Goal: Find specific page/section: Find specific page/section

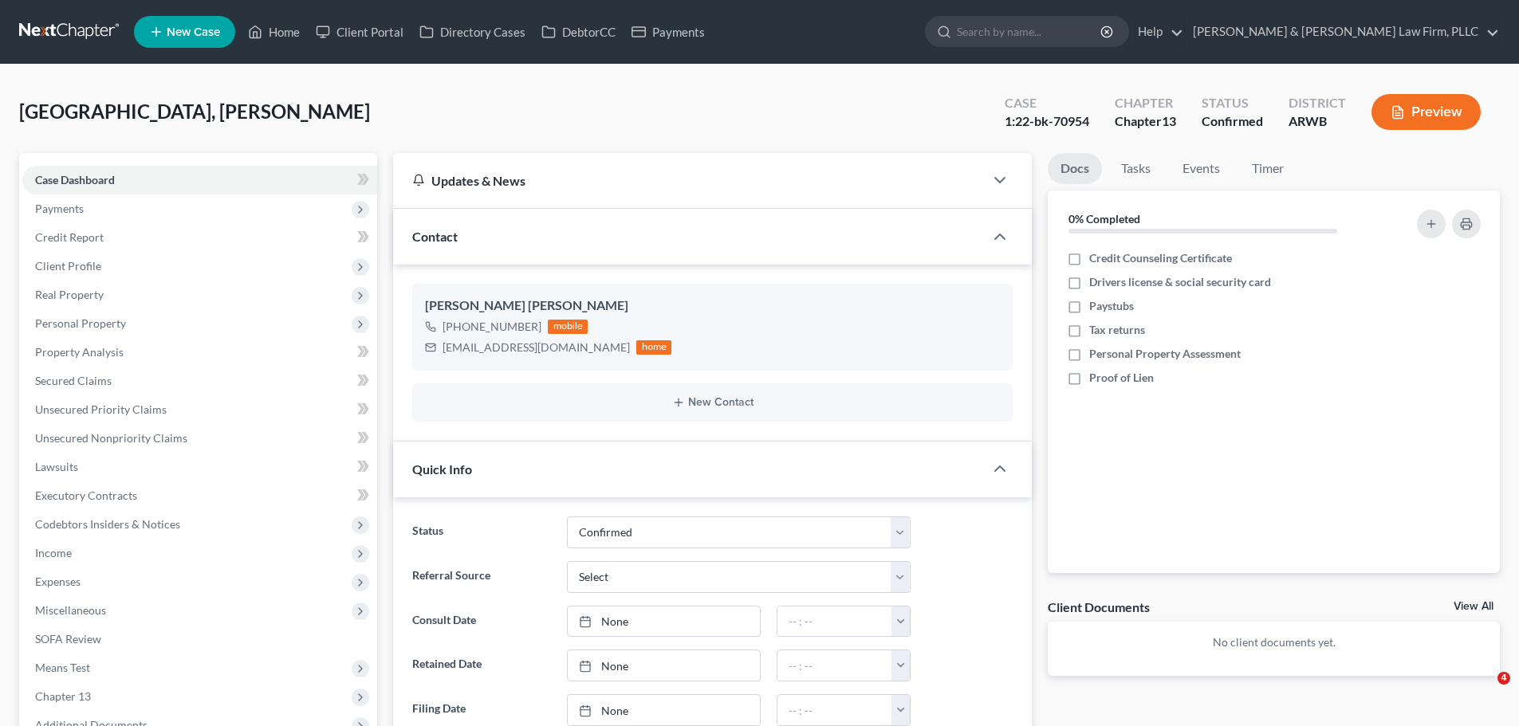
select select "2"
click at [269, 18] on link "Home" at bounding box center [274, 32] width 68 height 29
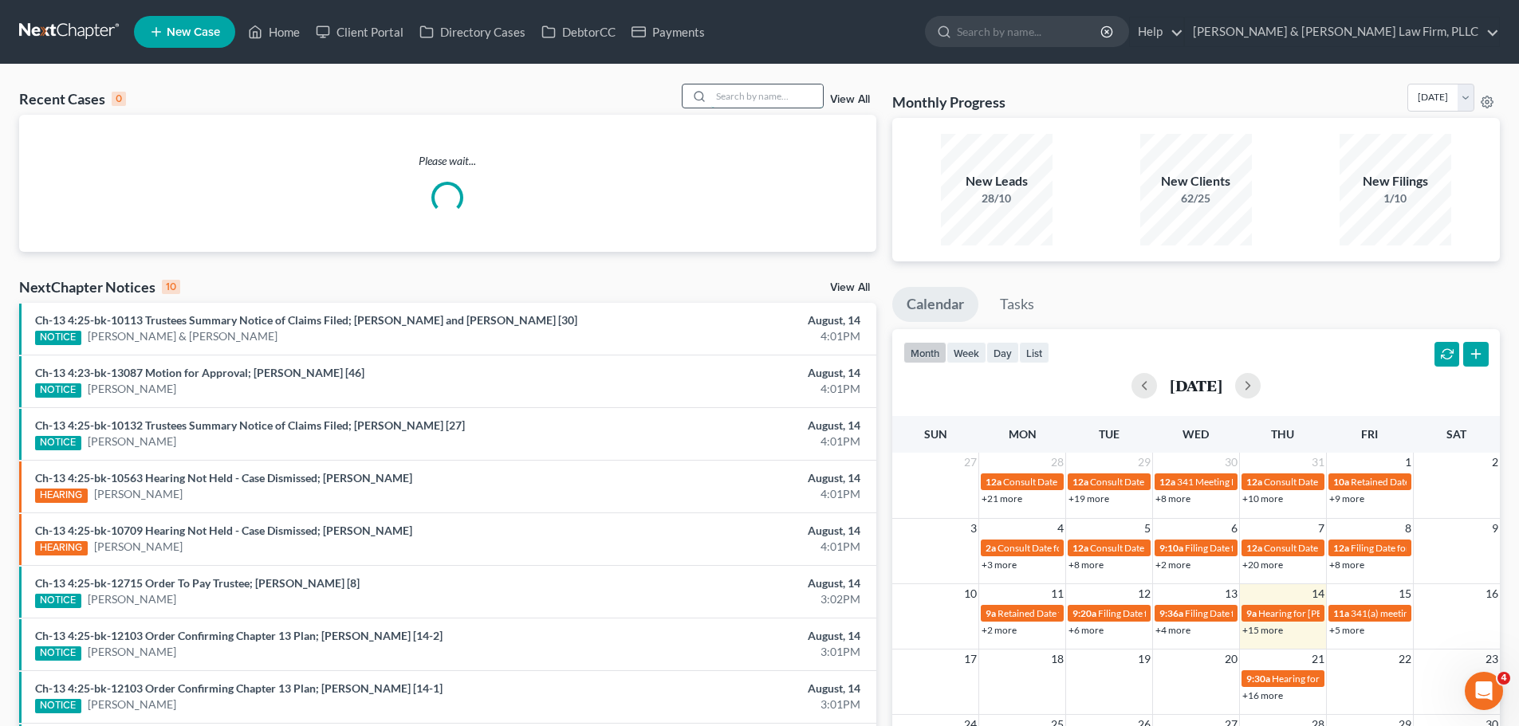
click at [730, 92] on input "search" at bounding box center [767, 96] width 112 height 23
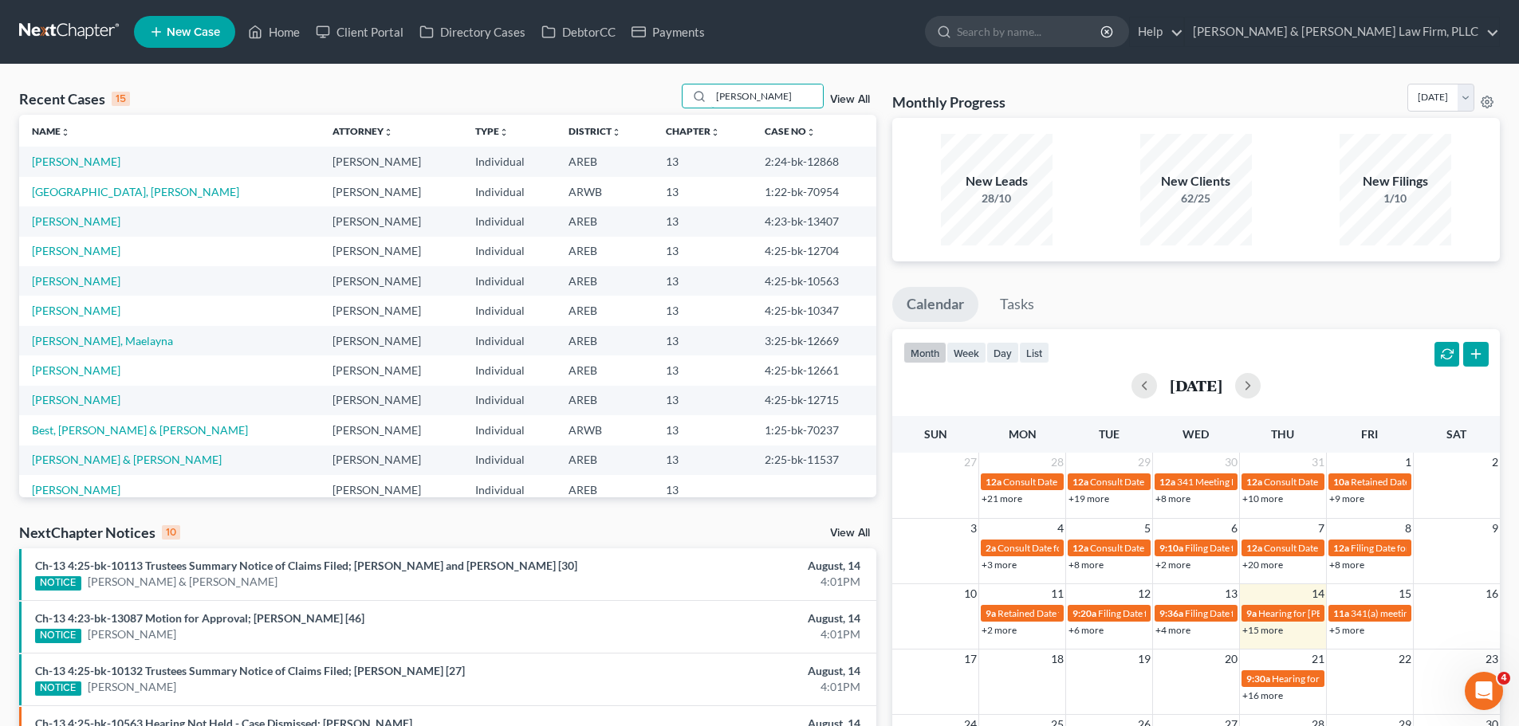
type input "[PERSON_NAME]"
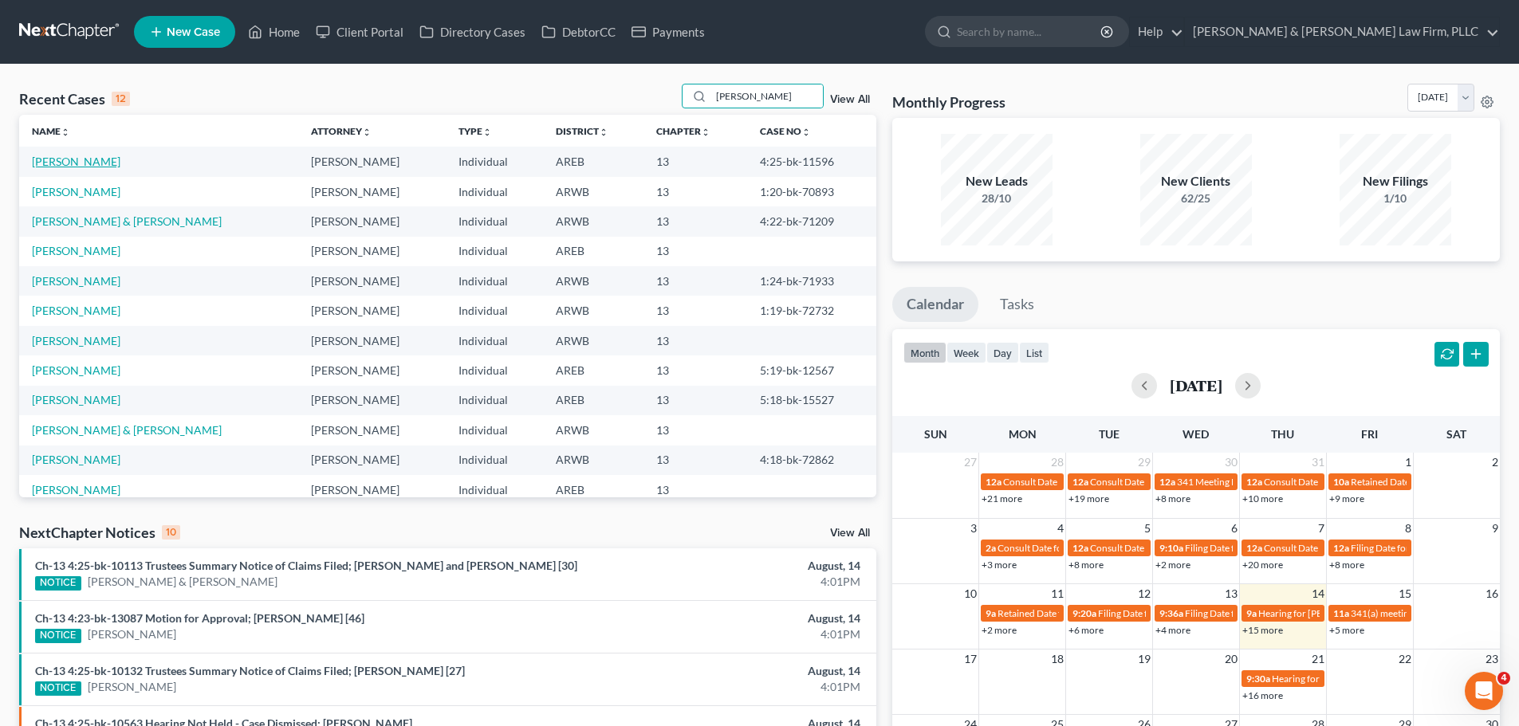
click at [45, 157] on link "[PERSON_NAME]" at bounding box center [76, 162] width 89 height 14
select select "1"
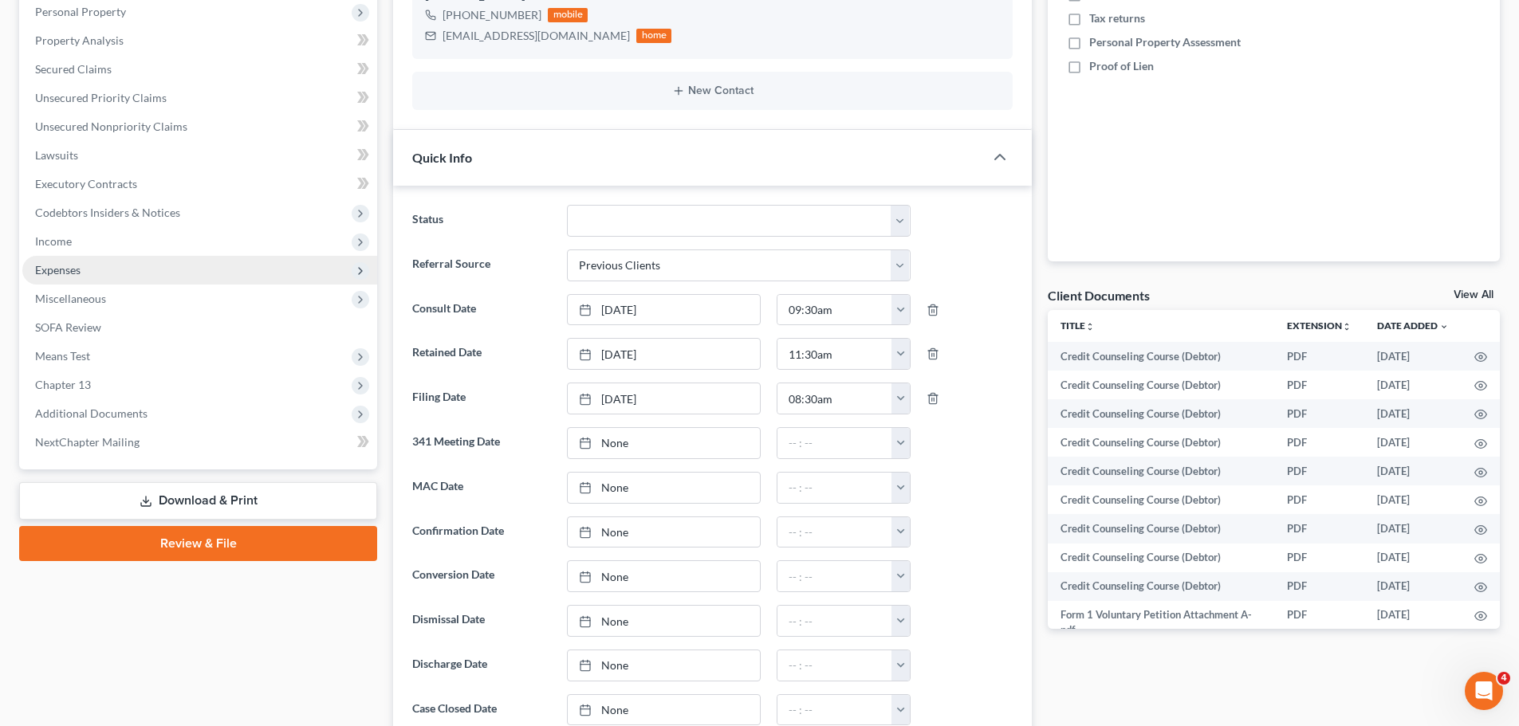
scroll to position [319, 0]
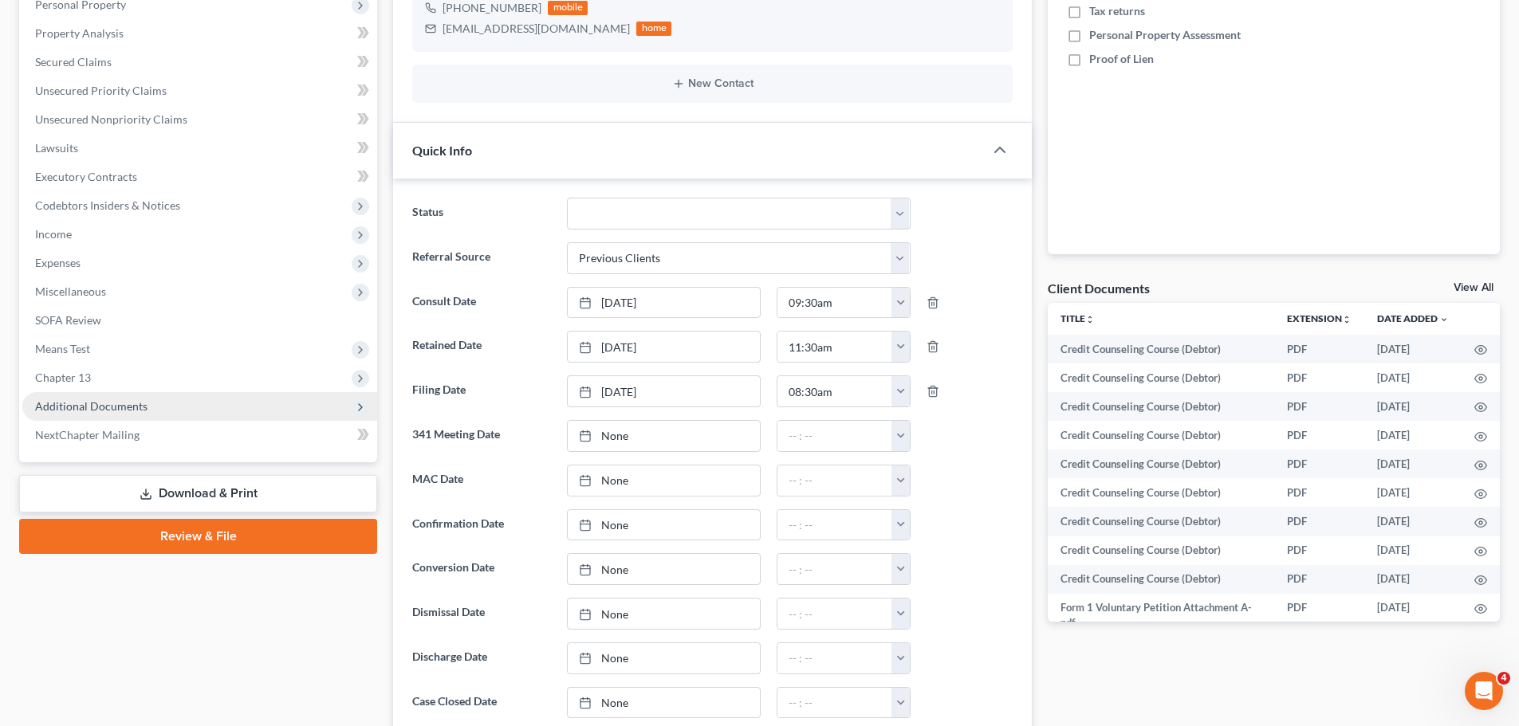
drag, startPoint x: 152, startPoint y: 403, endPoint x: 148, endPoint y: 412, distance: 10.4
click at [152, 403] on span "Additional Documents" at bounding box center [199, 406] width 355 height 29
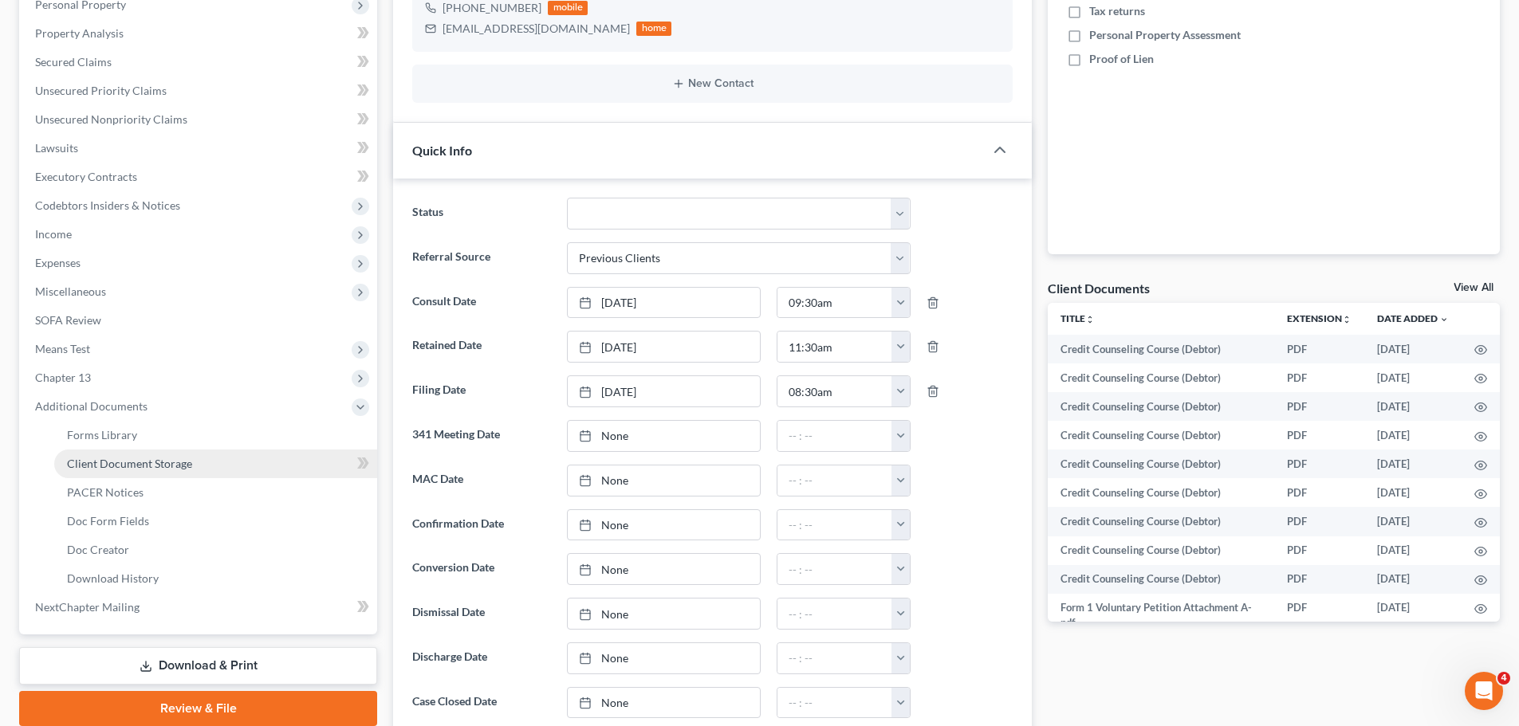
click at [132, 458] on span "Client Document Storage" at bounding box center [129, 464] width 125 height 14
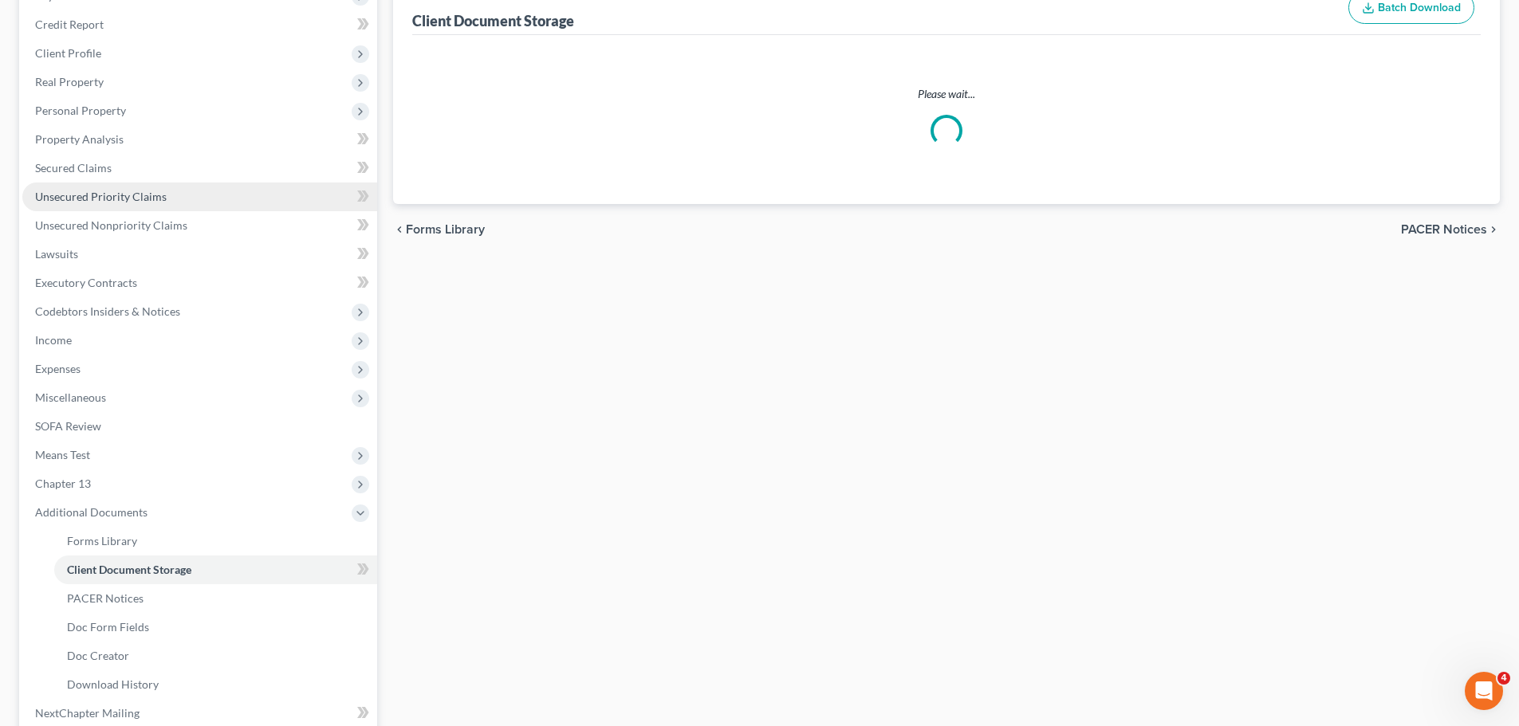
select select "0"
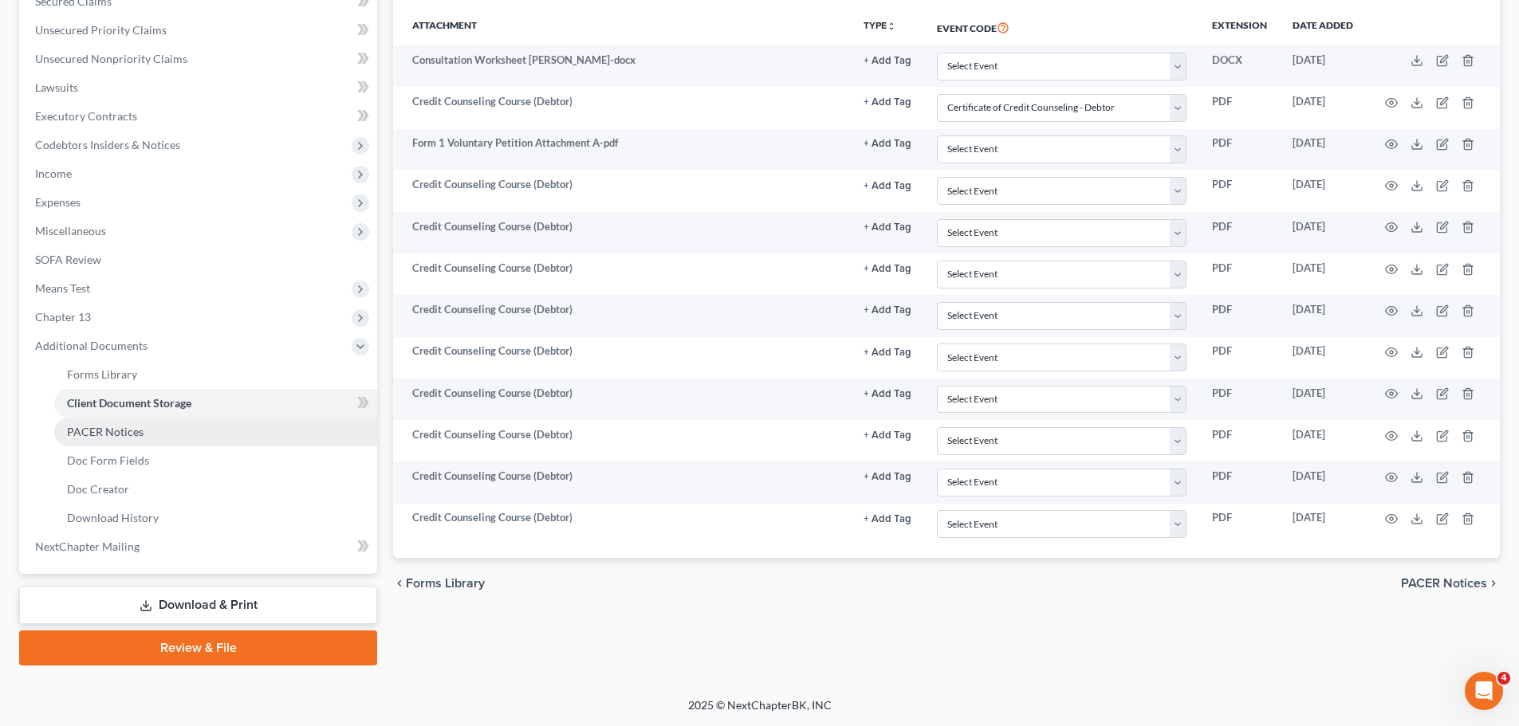
click at [124, 431] on span "PACER Notices" at bounding box center [105, 432] width 77 height 14
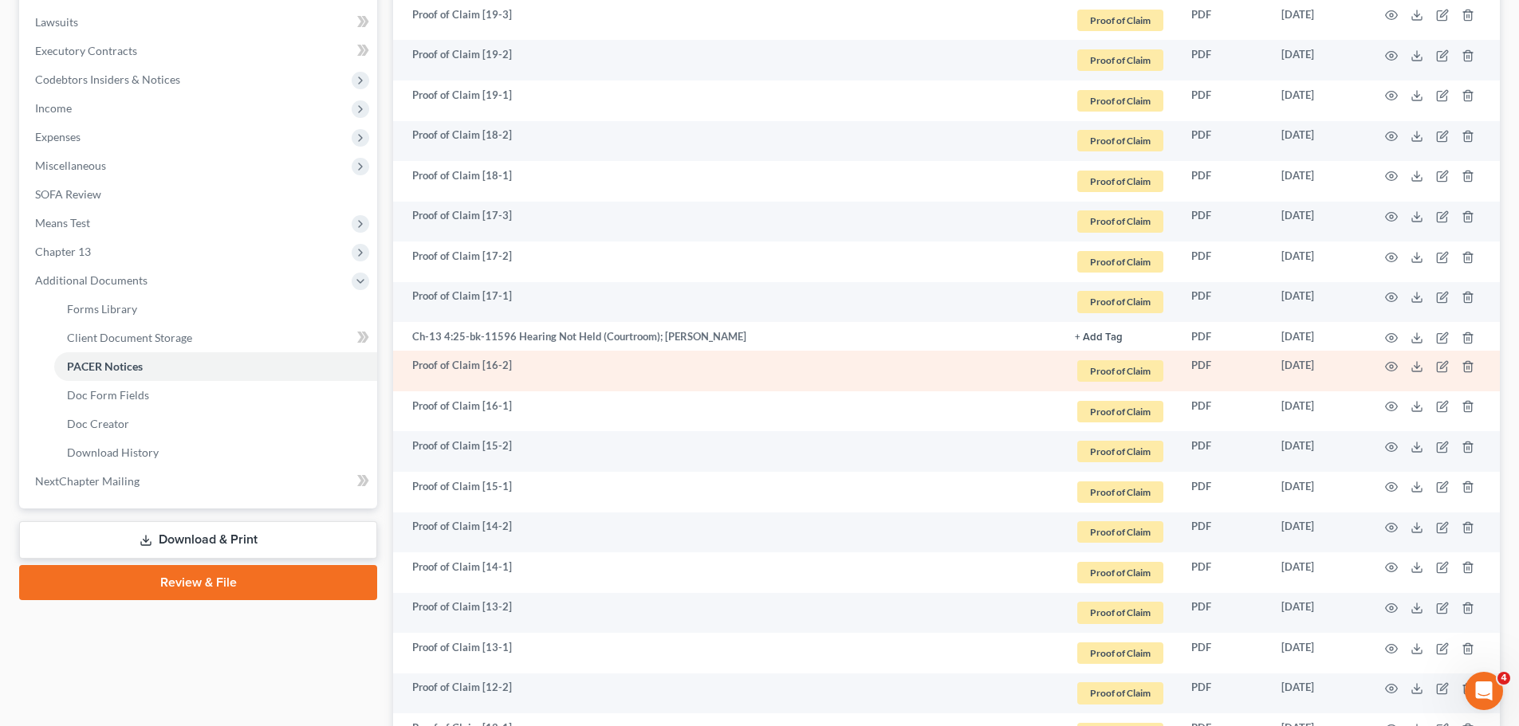
scroll to position [478, 0]
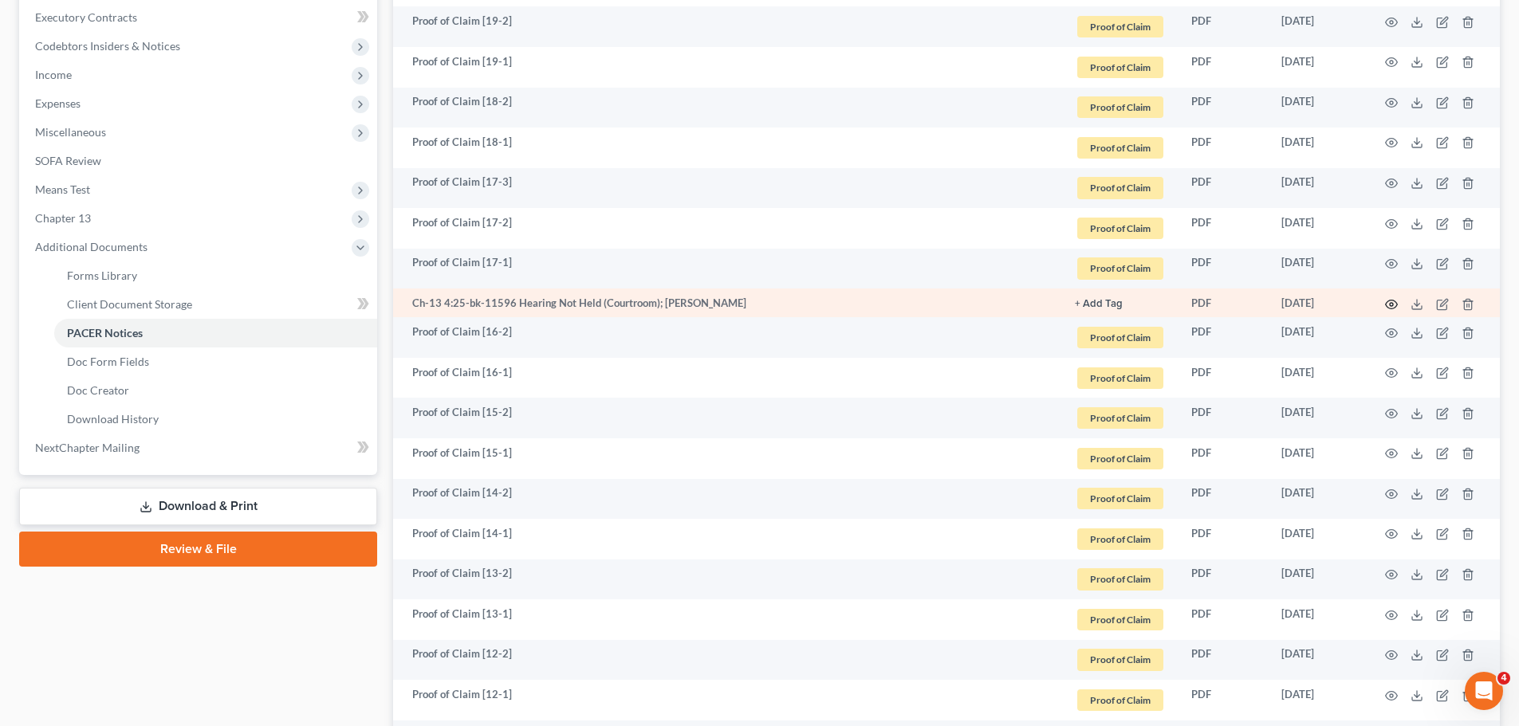
click at [1392, 310] on icon "button" at bounding box center [1391, 304] width 13 height 13
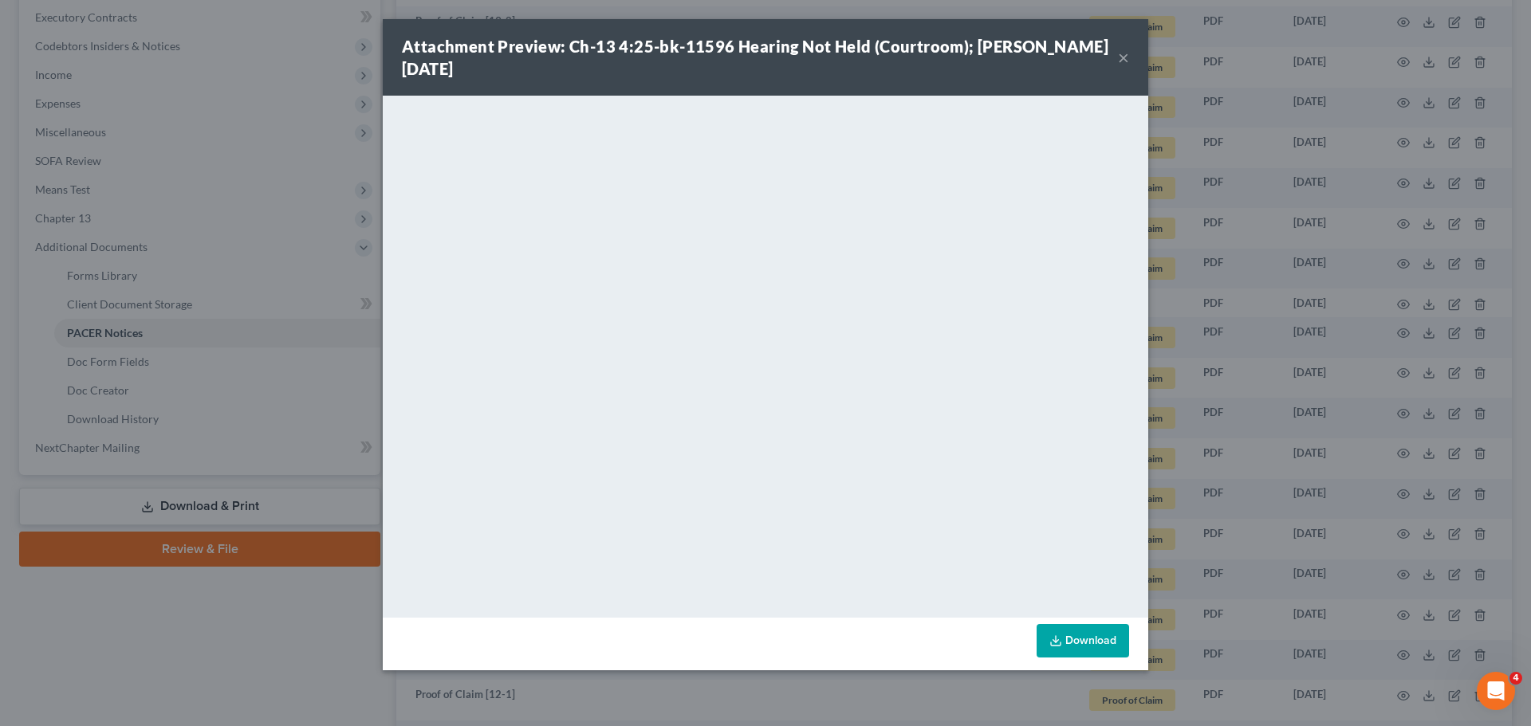
click at [1122, 57] on button "×" at bounding box center [1123, 57] width 11 height 19
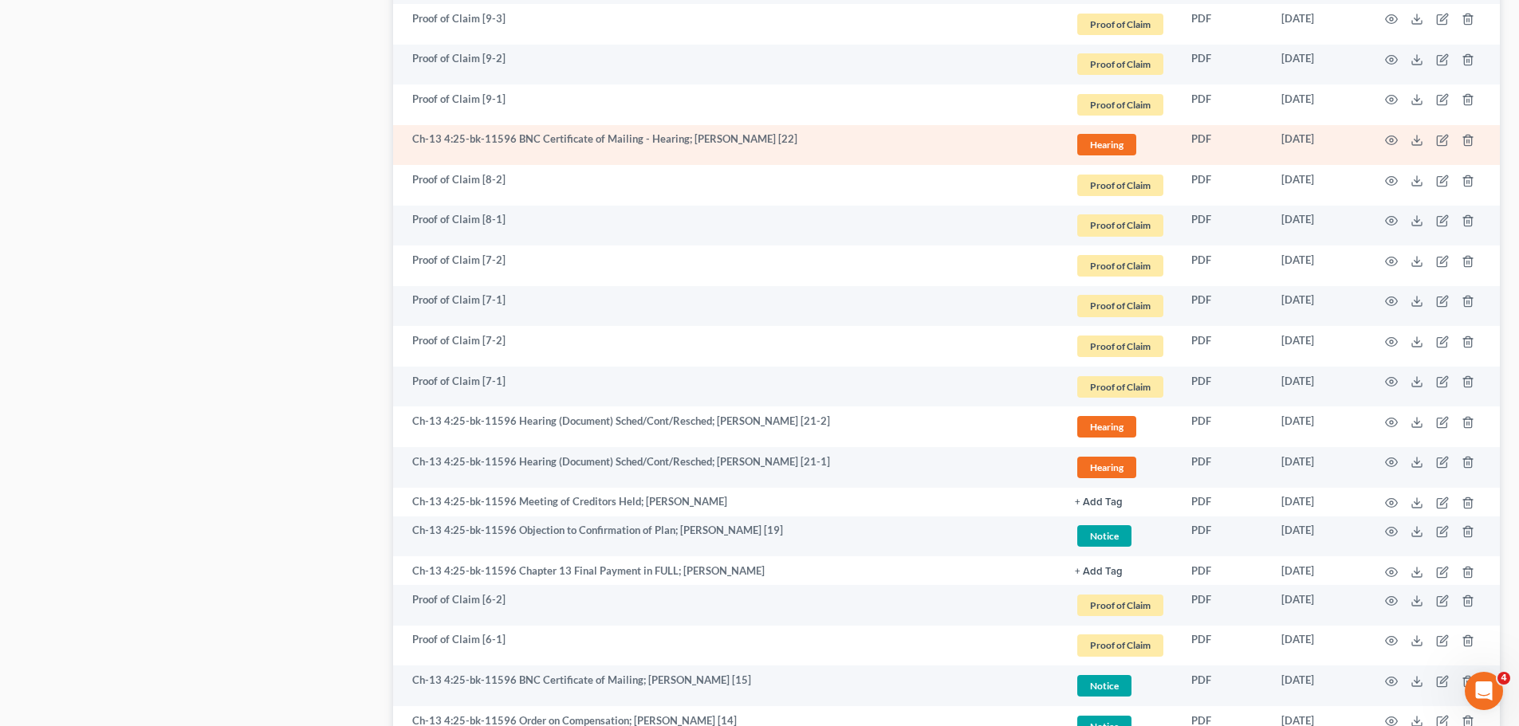
scroll to position [1754, 0]
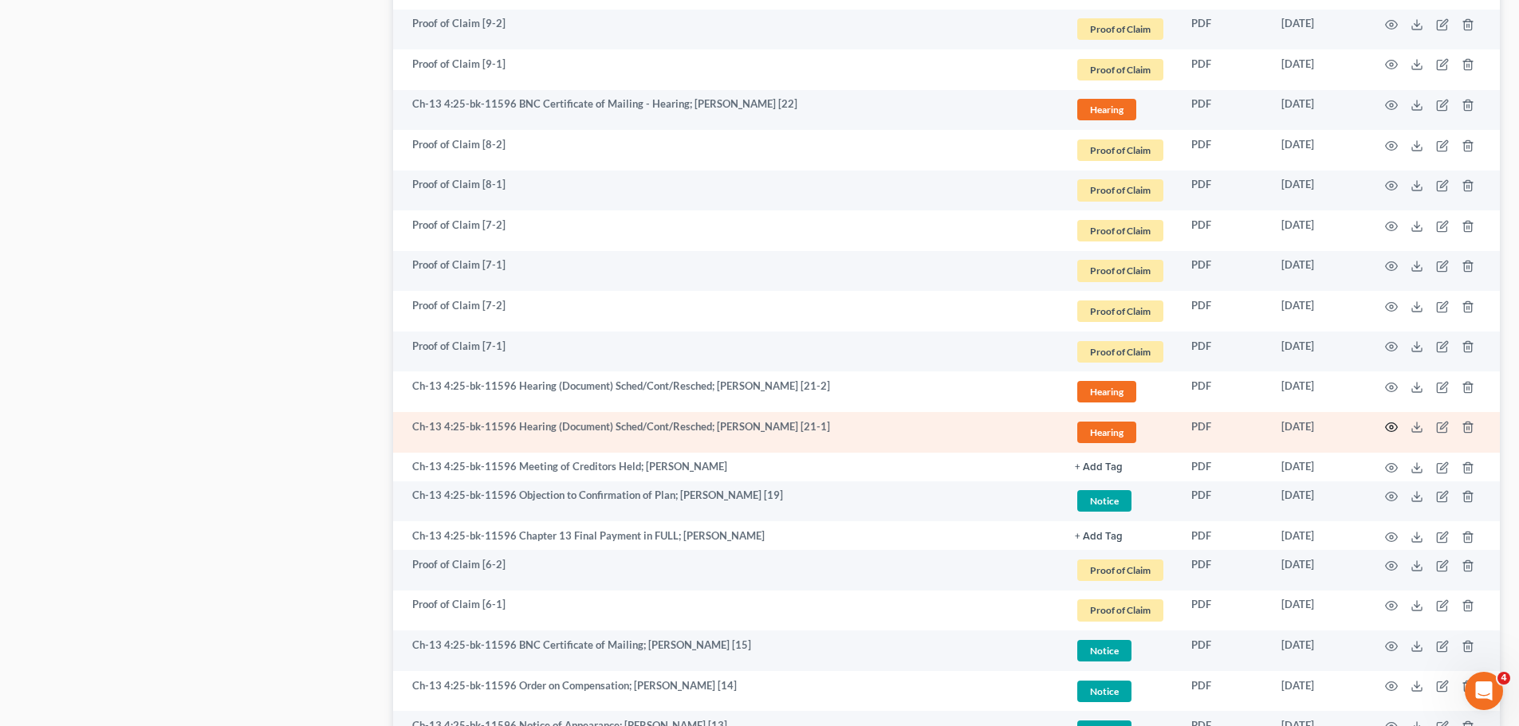
click at [1388, 429] on icon "button" at bounding box center [1391, 427] width 13 height 13
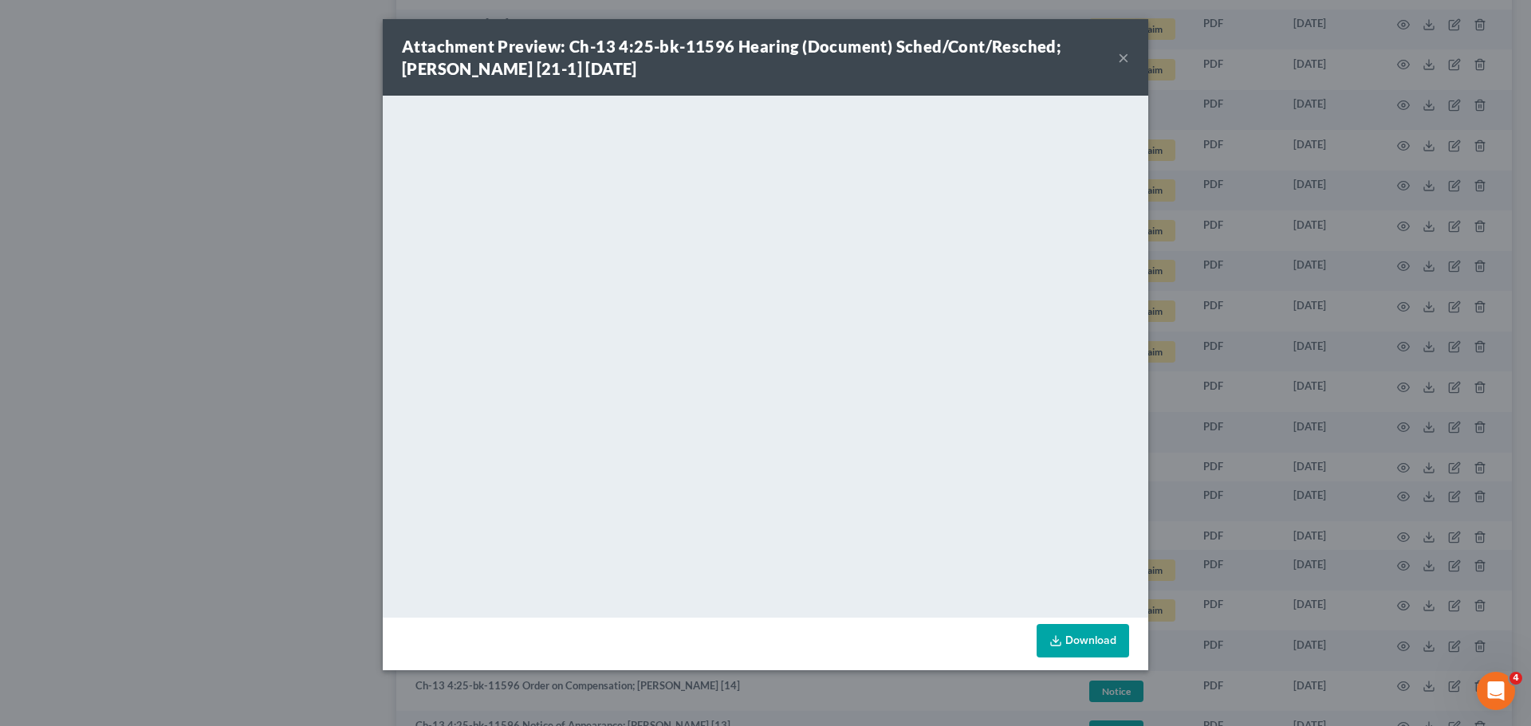
click at [1122, 60] on button "×" at bounding box center [1123, 57] width 11 height 19
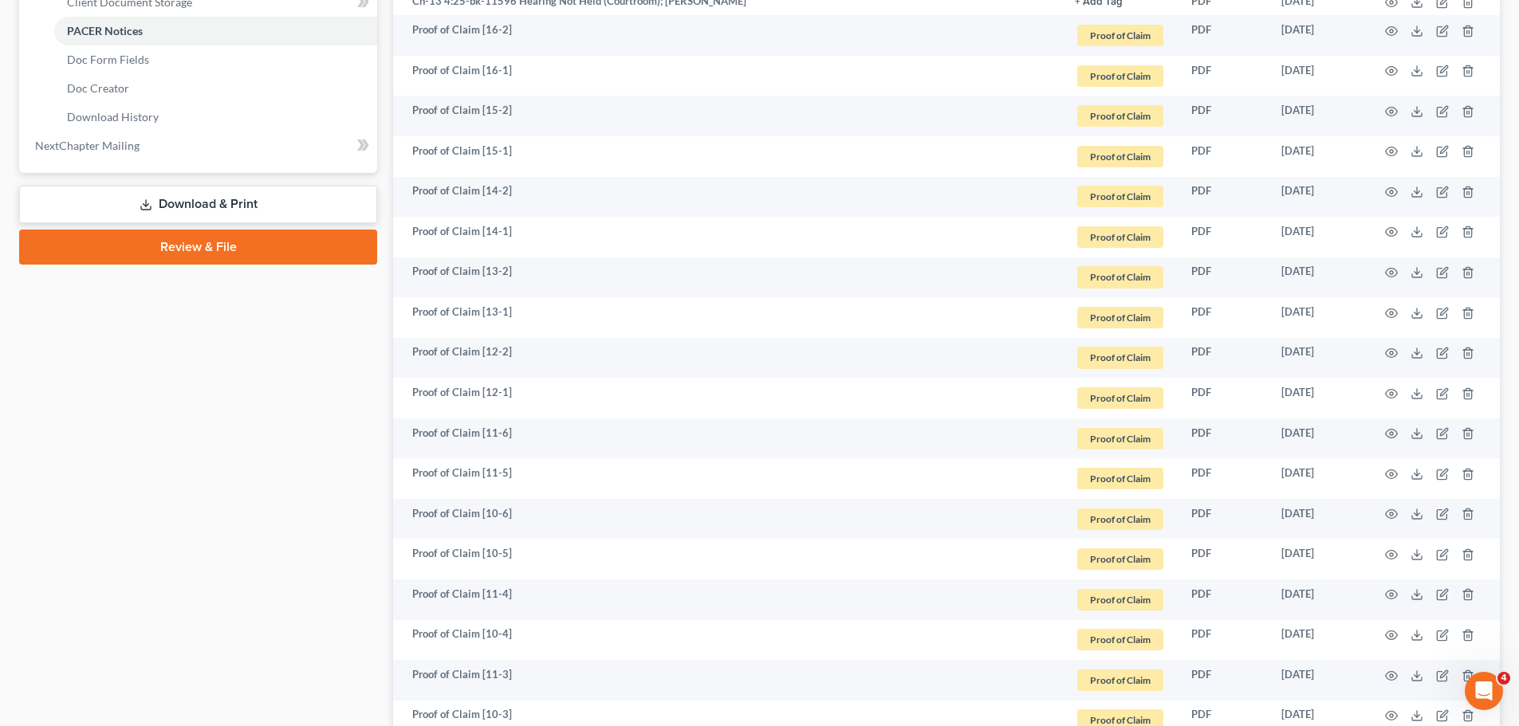
scroll to position [399, 0]
